Goal: Task Accomplishment & Management: Use online tool/utility

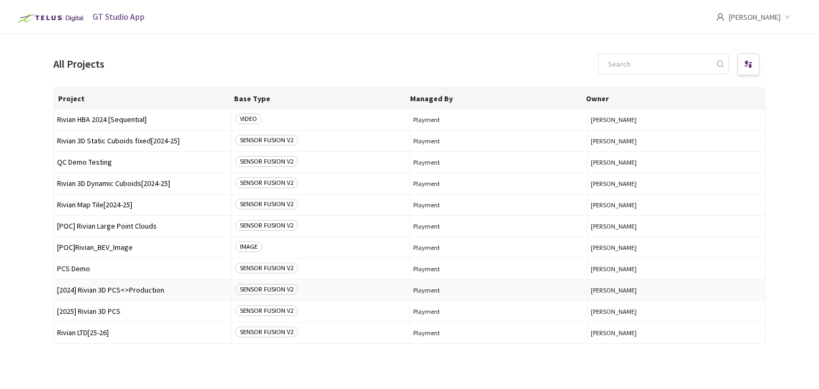
click at [109, 293] on span "[2024] Rivian 3D PCS<>Production" at bounding box center [142, 290] width 171 height 8
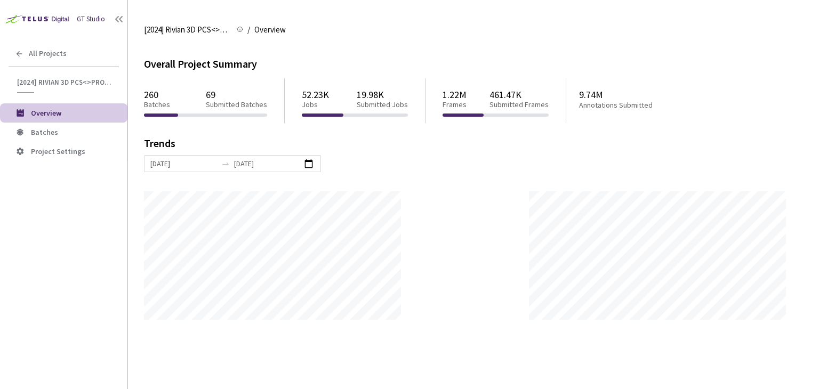
scroll to position [389, 819]
click at [109, 293] on div "GT Studio All Projects [2024] Rivian 3D PCS<>Production [2024] Rivian 3D PCS<>P…" at bounding box center [63, 183] width 127 height 366
click at [74, 128] on span "Batches" at bounding box center [75, 132] width 88 height 9
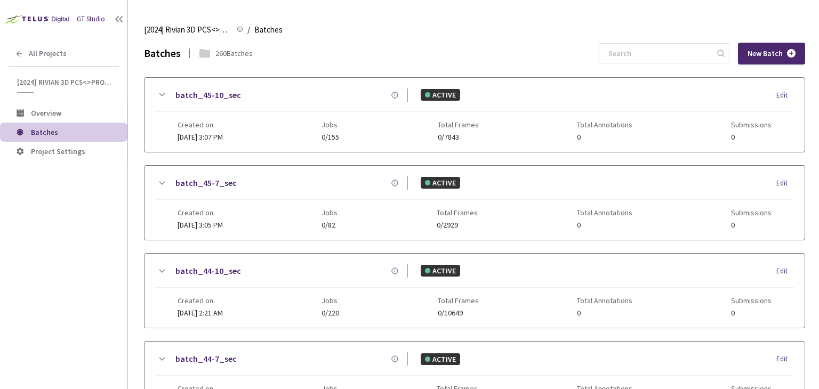
click at [79, 289] on div "GT Studio All Projects [2024] Rivian 3D PCS<>Production [2024] Rivian 3D PCS<>P…" at bounding box center [63, 183] width 127 height 366
click at [651, 60] on input at bounding box center [659, 53] width 114 height 19
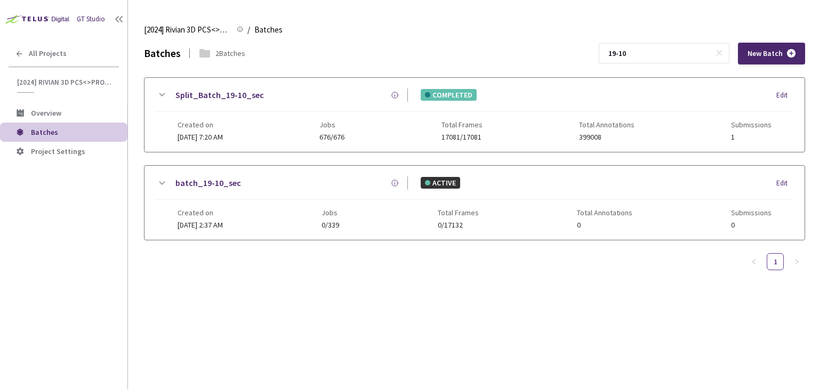
type input "19-10"
click at [205, 97] on link "Split_Batch_19-10_sec" at bounding box center [220, 95] width 89 height 13
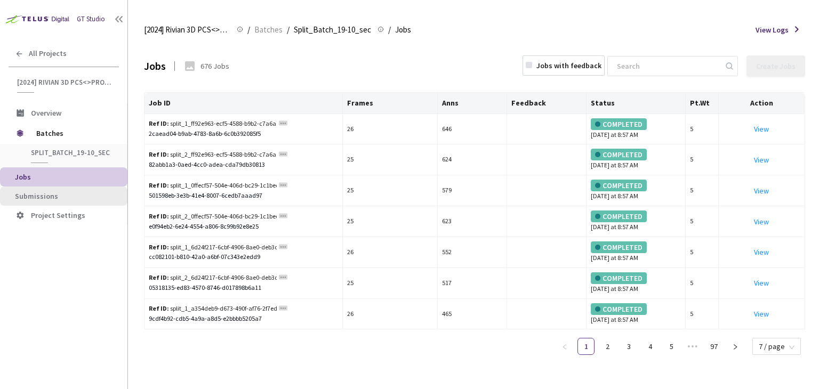
click at [23, 193] on span "Submissions" at bounding box center [36, 197] width 43 height 10
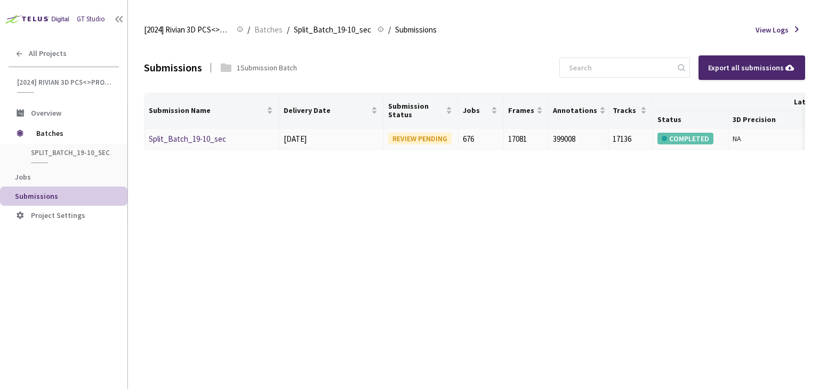
click at [207, 137] on link "Split_Batch_19-10_sec" at bounding box center [187, 139] width 77 height 10
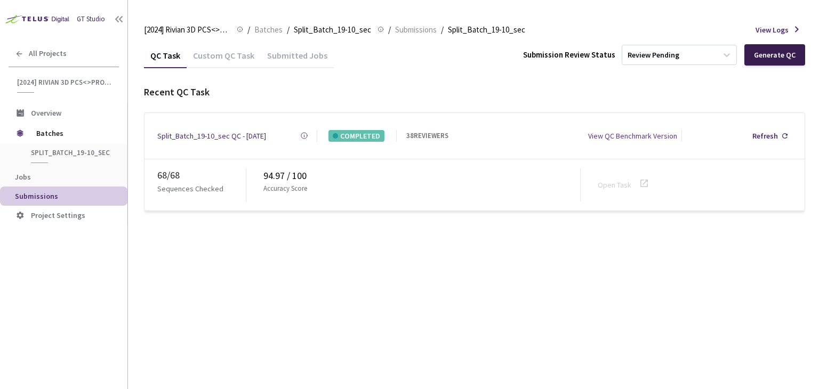
click at [790, 47] on div "Generate QC" at bounding box center [775, 54] width 61 height 21
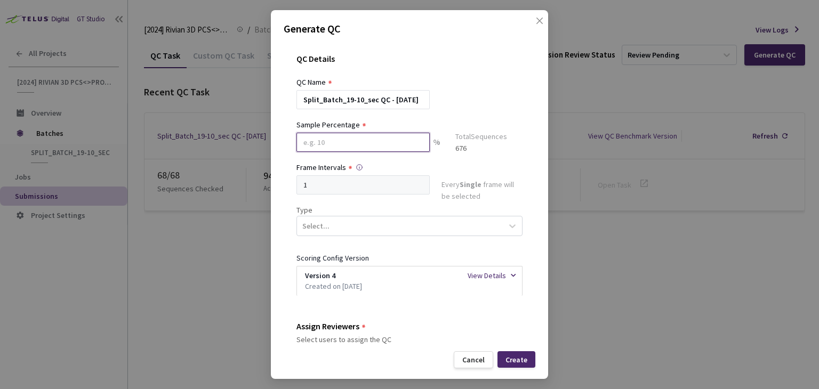
click at [382, 139] on input at bounding box center [363, 142] width 133 height 19
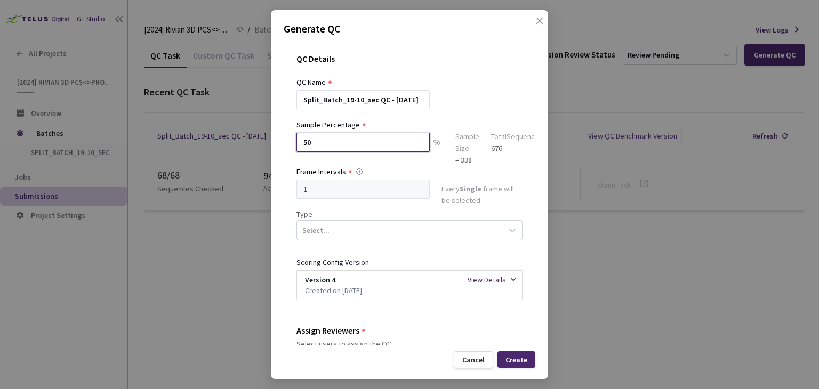
scroll to position [32, 0]
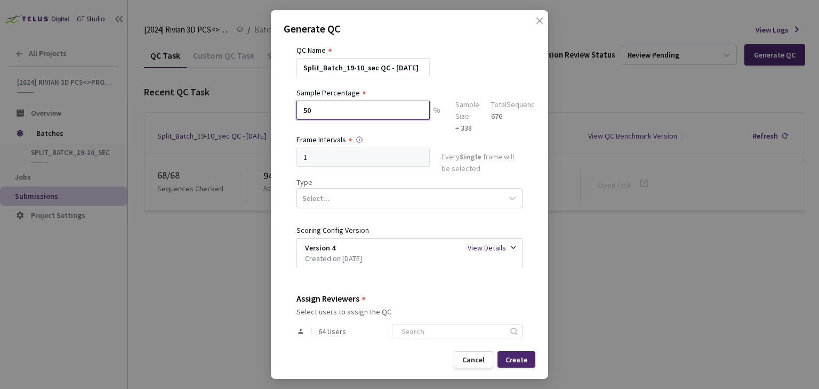
type input "50"
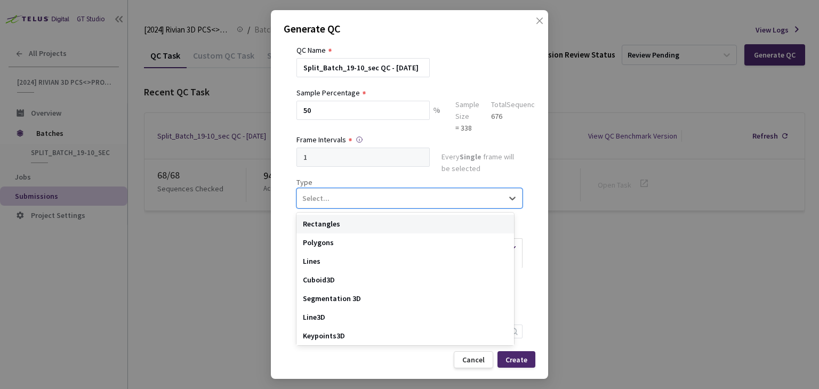
click at [448, 207] on div "Select..." at bounding box center [400, 198] width 206 height 18
click at [392, 290] on div "Segmentation 3D" at bounding box center [406, 299] width 218 height 19
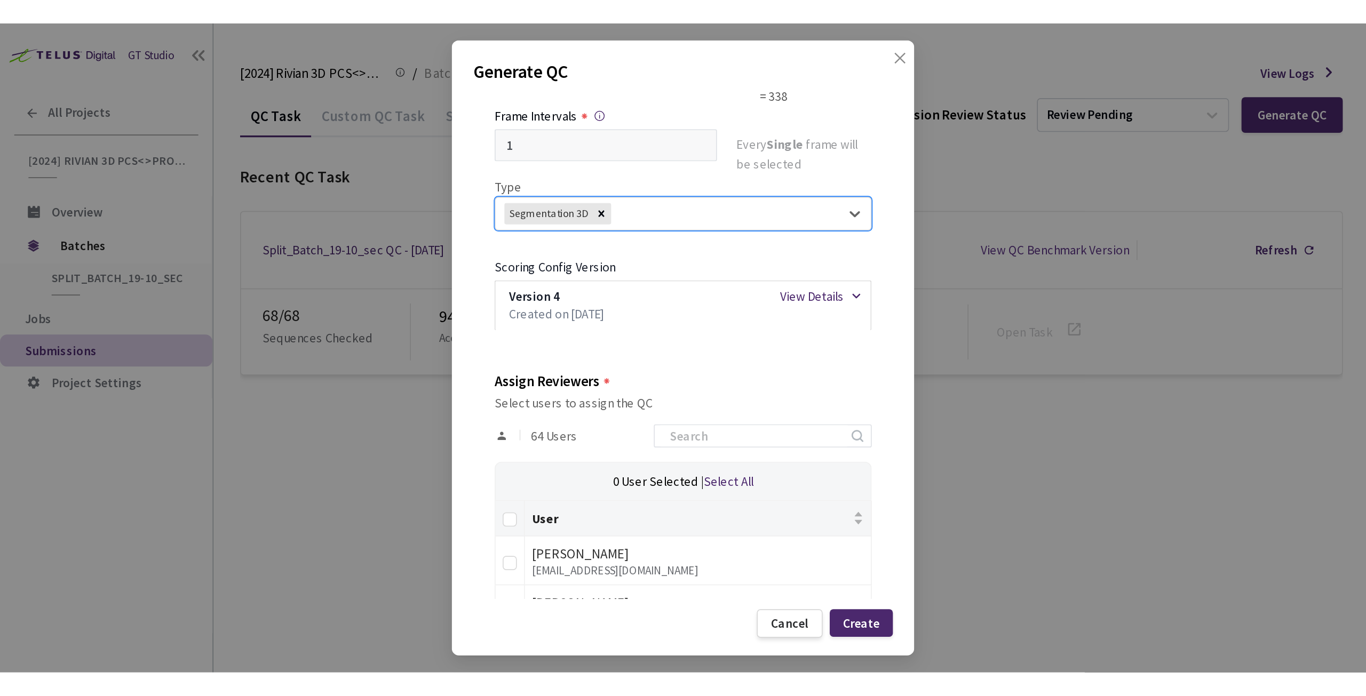
scroll to position [122, 0]
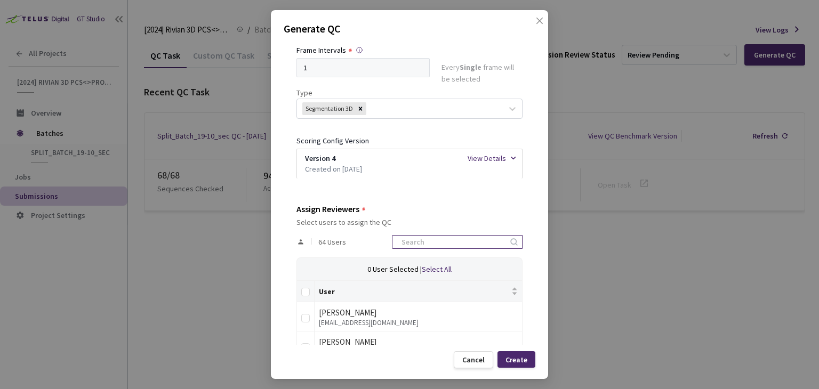
click at [429, 244] on input at bounding box center [452, 242] width 114 height 13
type input "rivian"
click at [304, 288] on input "Select all" at bounding box center [305, 292] width 9 height 9
checkbox input "true"
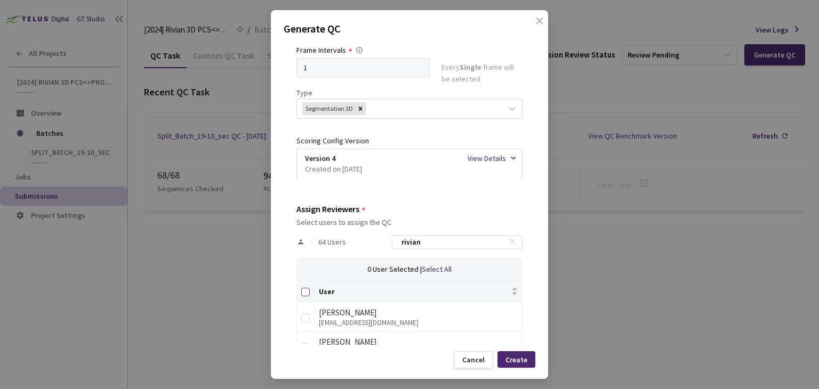
checkbox input "true"
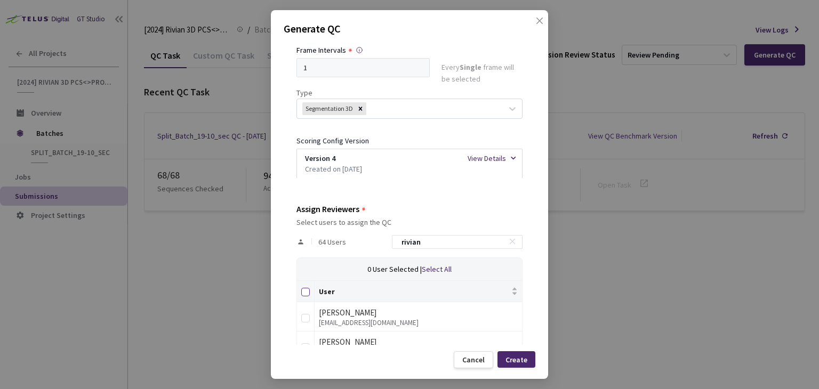
checkbox input "true"
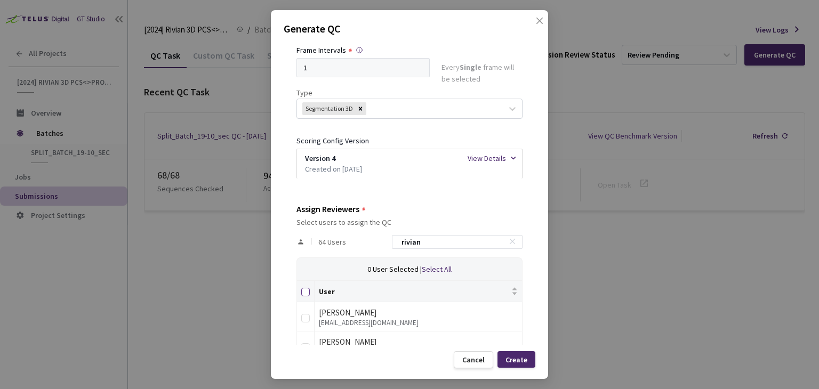
checkbox input "true"
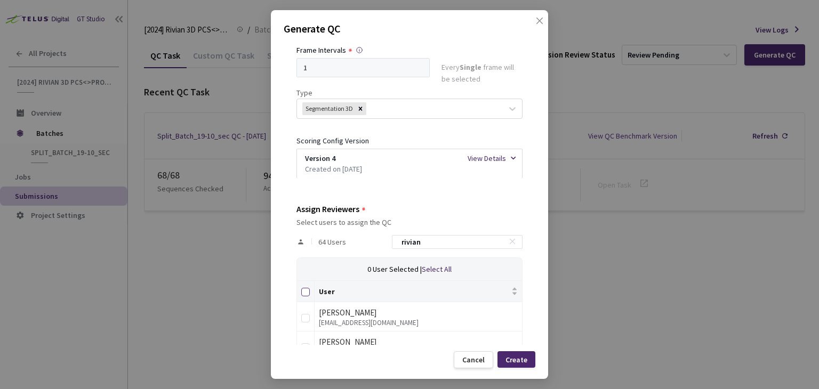
checkbox input "true"
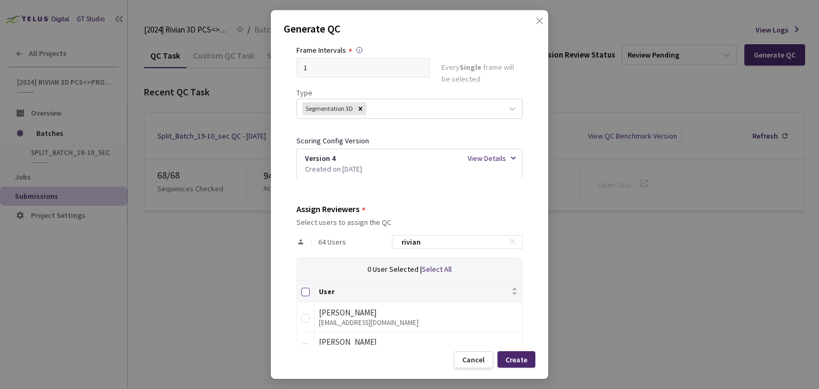
checkbox input "true"
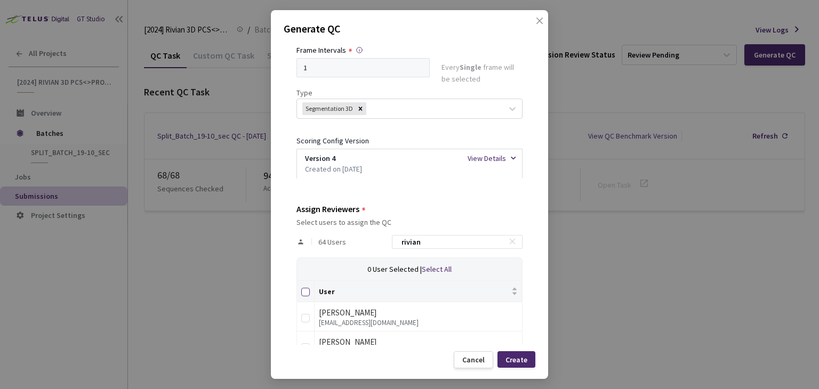
checkbox input "true"
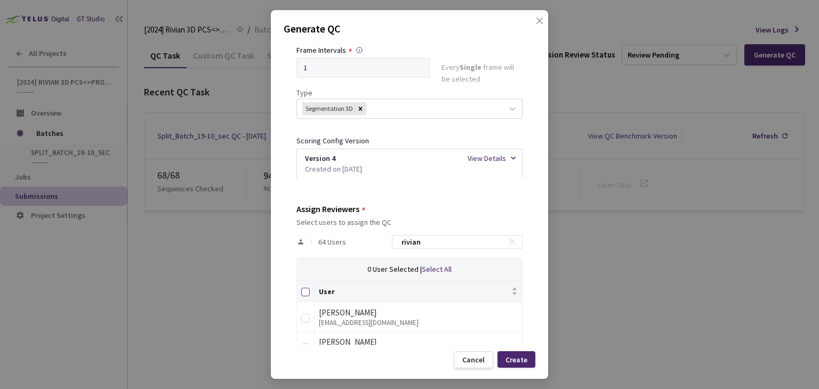
checkbox input "true"
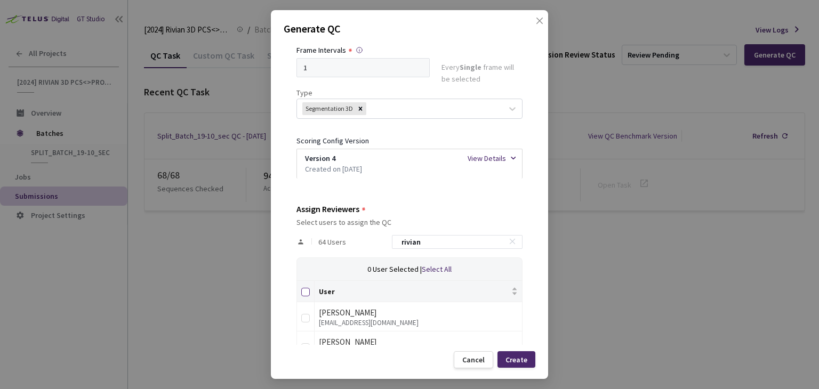
checkbox input "true"
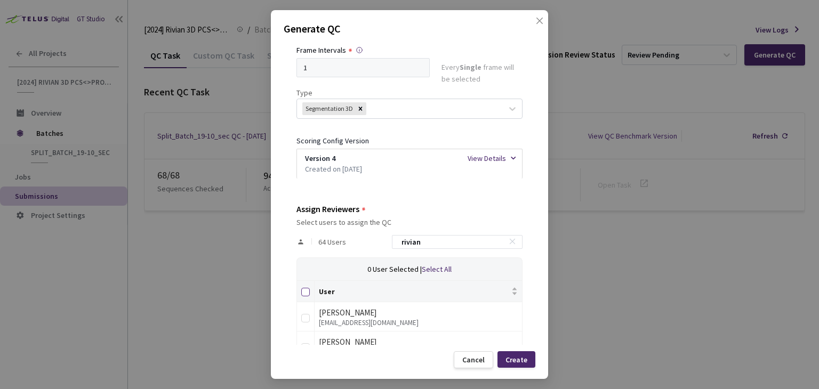
checkbox input "true"
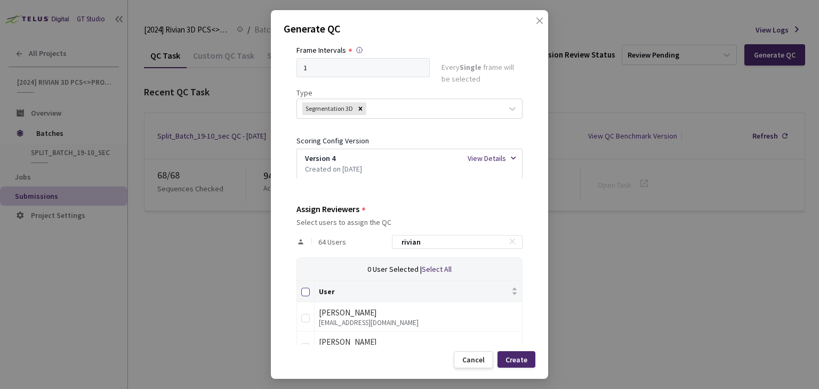
checkbox input "true"
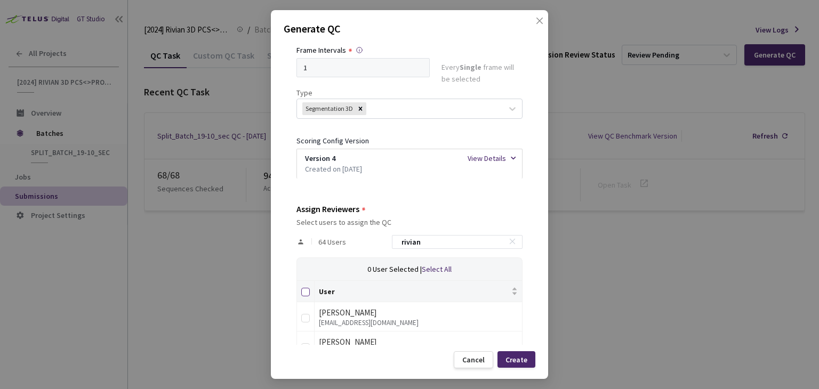
checkbox input "true"
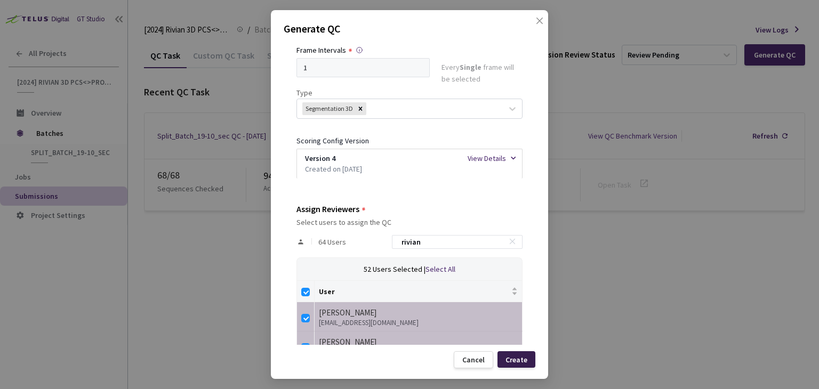
click at [516, 357] on div "Create" at bounding box center [517, 360] width 22 height 9
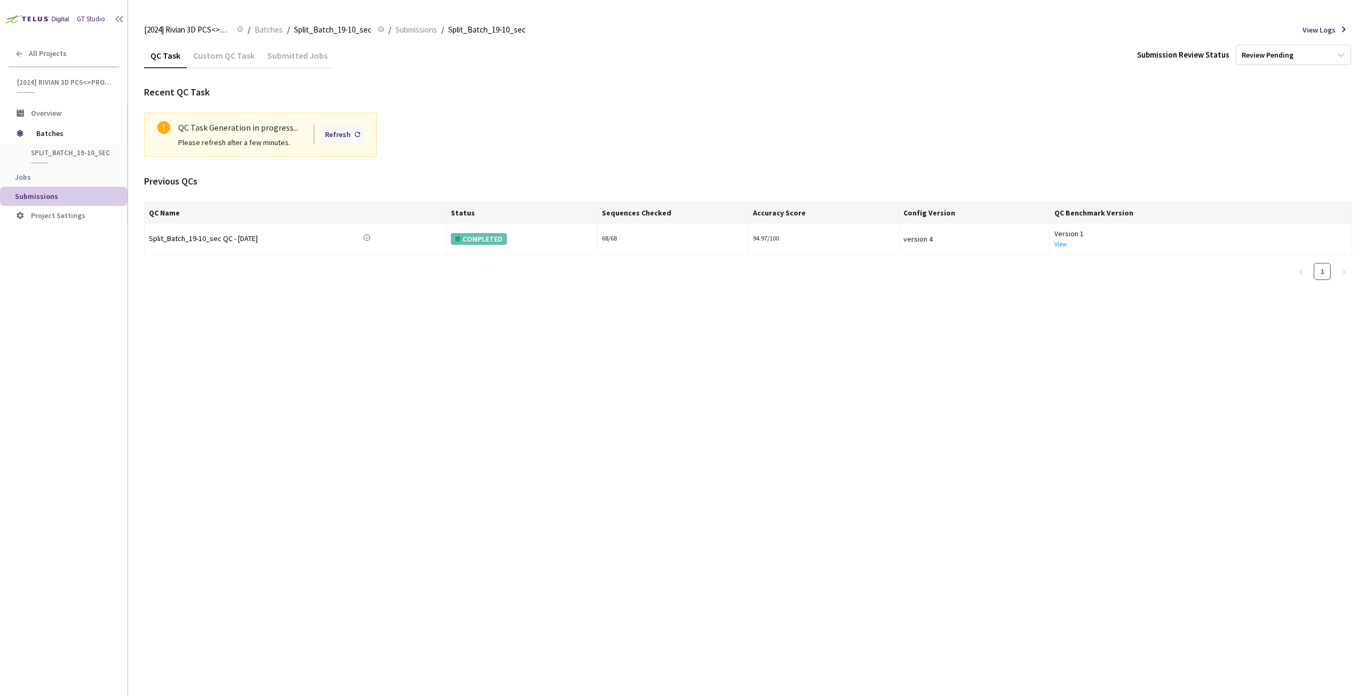
click at [337, 137] on div "Refresh" at bounding box center [338, 135] width 26 height 12
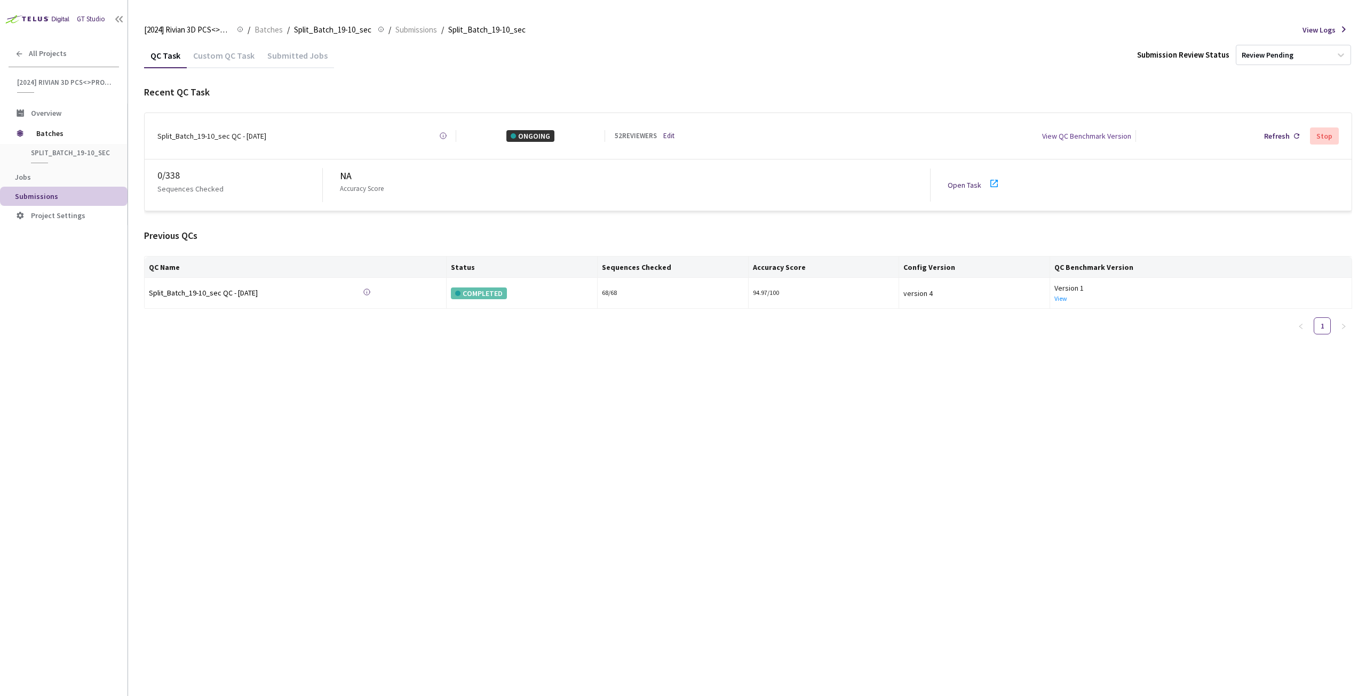
click at [545, 372] on div "QC Task Custom QC Task Submitted Jobs Submission Review Status Review Pending R…" at bounding box center [748, 369] width 1208 height 653
click at [819, 181] on link "Open Task" at bounding box center [964, 185] width 34 height 10
